Goal: Transaction & Acquisition: Purchase product/service

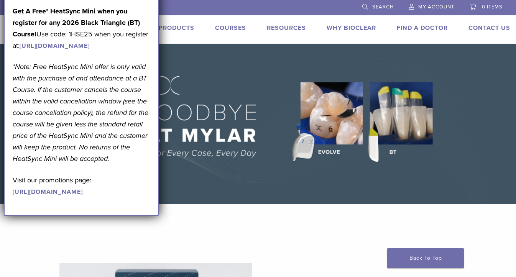
click at [337, 14] on div "BR 1.855.712.5327 Search My Account 0 items Cart No products in the cart. Back …" at bounding box center [258, 22] width 516 height 44
click at [169, 24] on li "Products" at bounding box center [177, 27] width 36 height 9
click at [171, 26] on link "Products" at bounding box center [177, 28] width 36 height 8
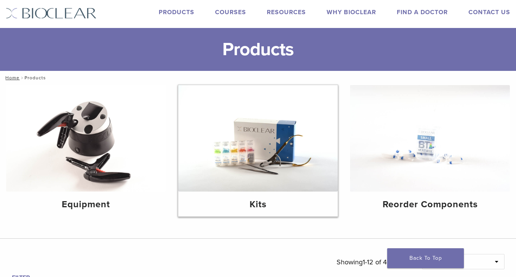
scroll to position [18, 0]
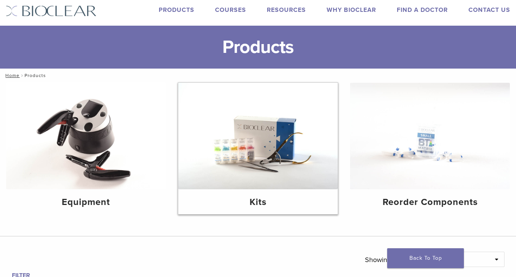
click at [250, 151] on img at bounding box center [258, 136] width 160 height 106
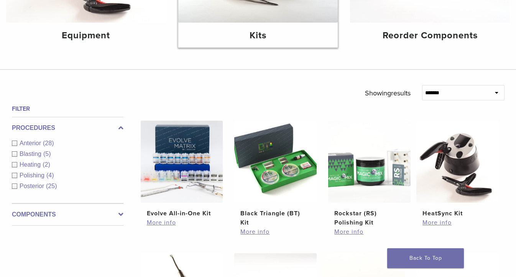
scroll to position [214, 0]
